Goal: Information Seeking & Learning: Learn about a topic

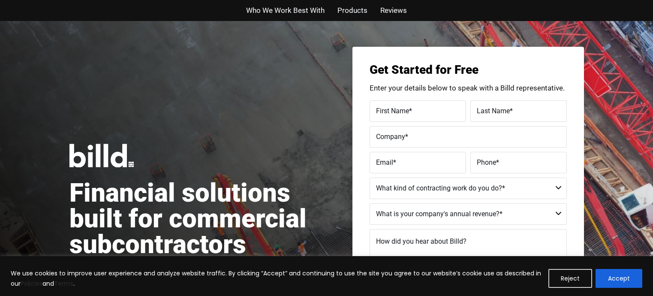
click at [273, 7] on span "Who We Work Best With" at bounding box center [285, 10] width 78 height 12
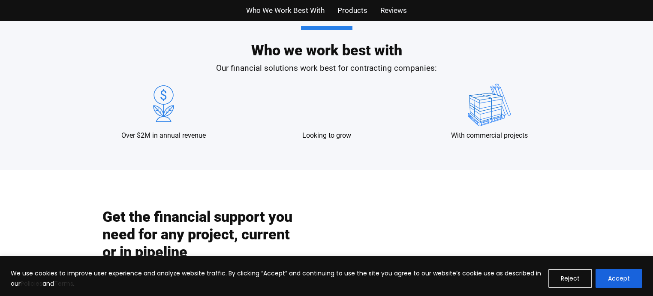
scroll to position [438, 0]
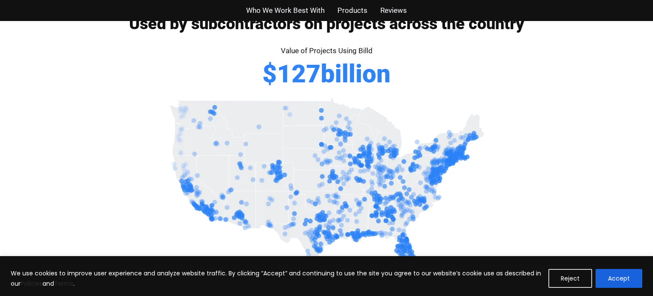
click at [349, 10] on span "Products" at bounding box center [353, 10] width 30 height 12
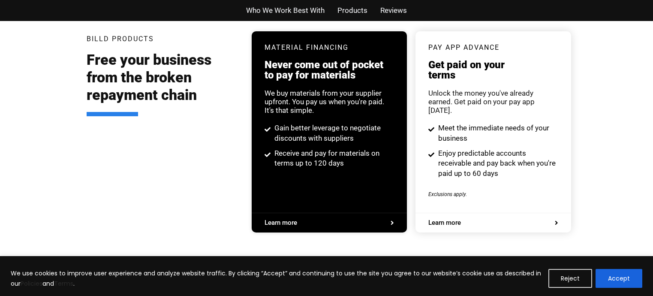
scroll to position [1672, 0]
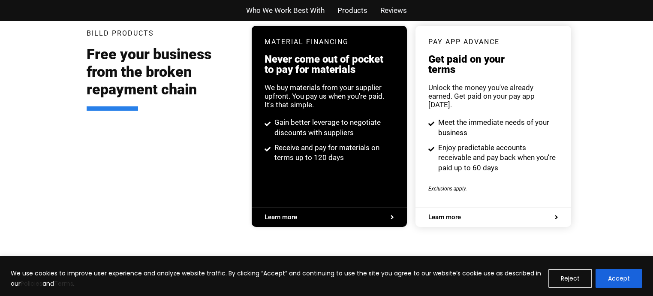
click at [404, 11] on span "Reviews" at bounding box center [393, 10] width 27 height 12
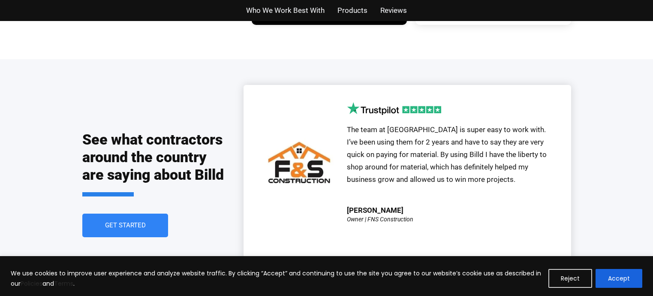
scroll to position [2081, 0]
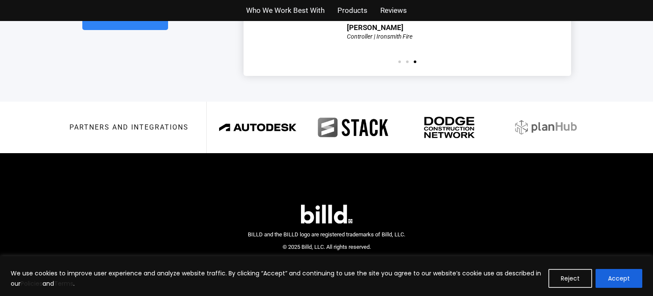
click at [575, 278] on button "Reject" at bounding box center [571, 278] width 44 height 19
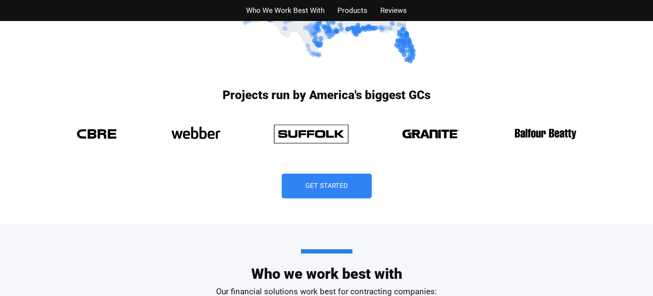
scroll to position [858, 0]
click at [335, 185] on span "Get Started" at bounding box center [326, 186] width 41 height 6
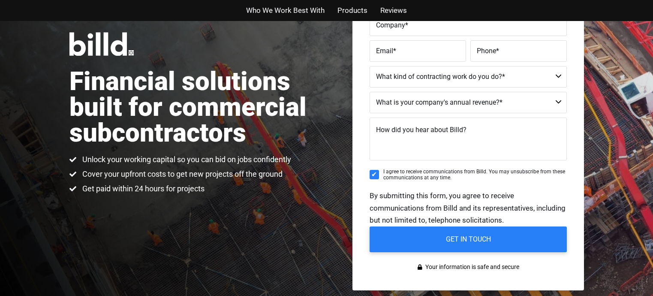
scroll to position [21, 0]
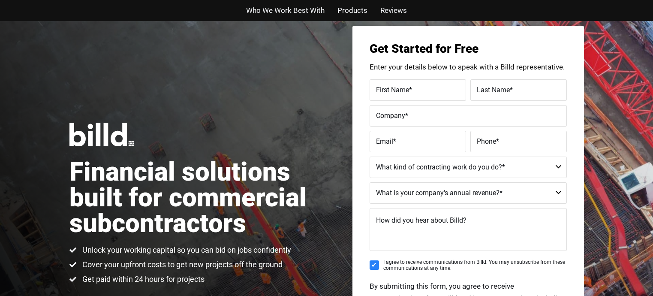
click at [382, 12] on span "Reviews" at bounding box center [393, 10] width 27 height 12
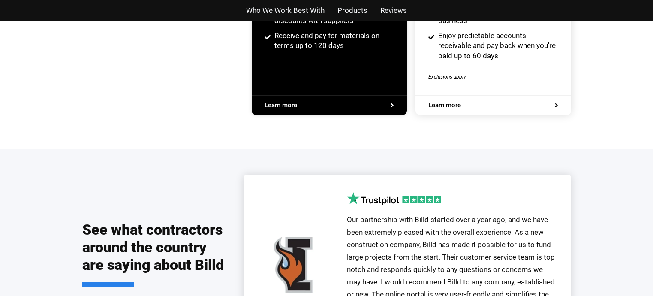
scroll to position [1925, 0]
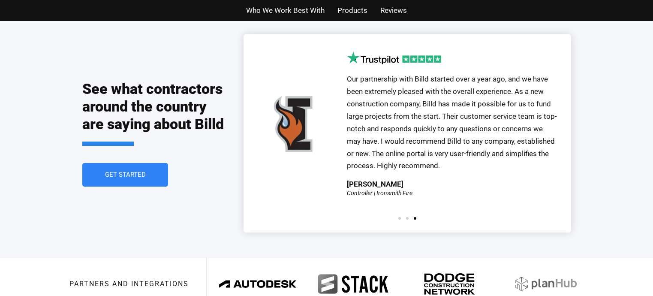
click at [361, 7] on span "Products" at bounding box center [353, 10] width 30 height 12
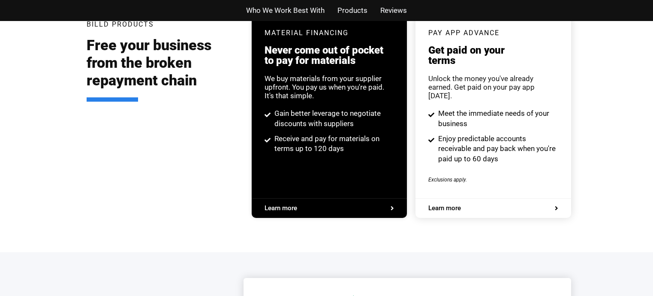
scroll to position [1672, 0]
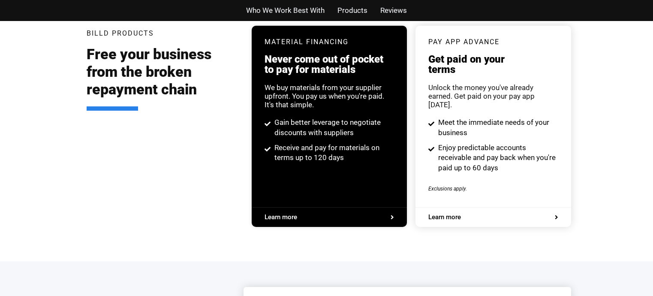
click at [378, 214] on span "Learn more" at bounding box center [330, 217] width 130 height 6
